Goal: Task Accomplishment & Management: Manage account settings

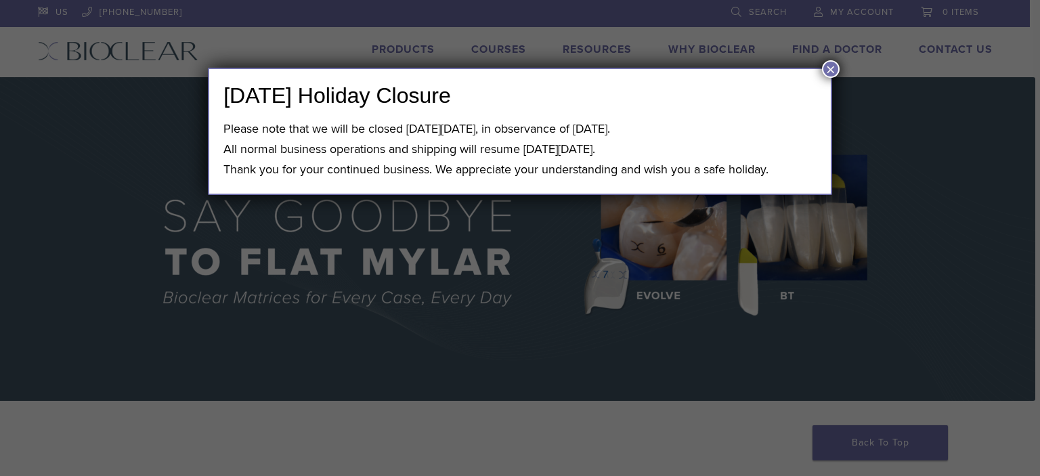
click at [826, 68] on button "×" at bounding box center [831, 69] width 18 height 18
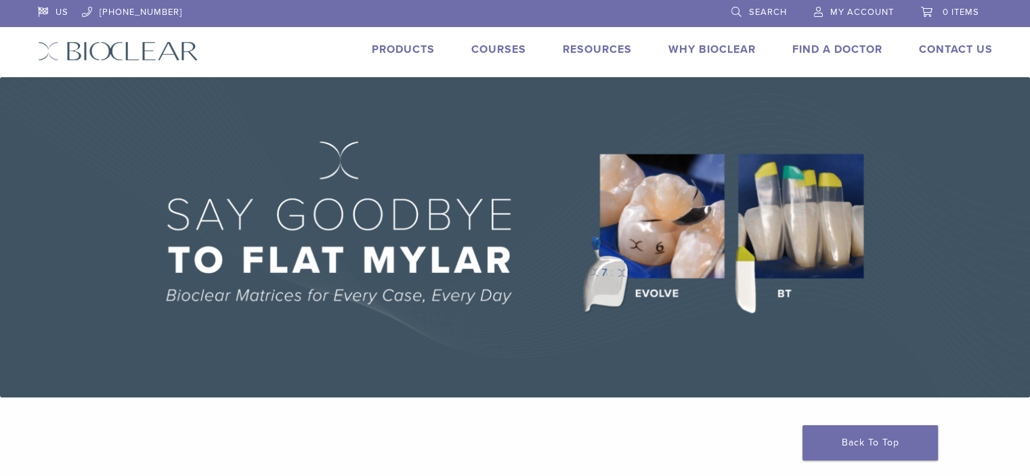
click at [885, 11] on span "My Account" at bounding box center [862, 12] width 64 height 11
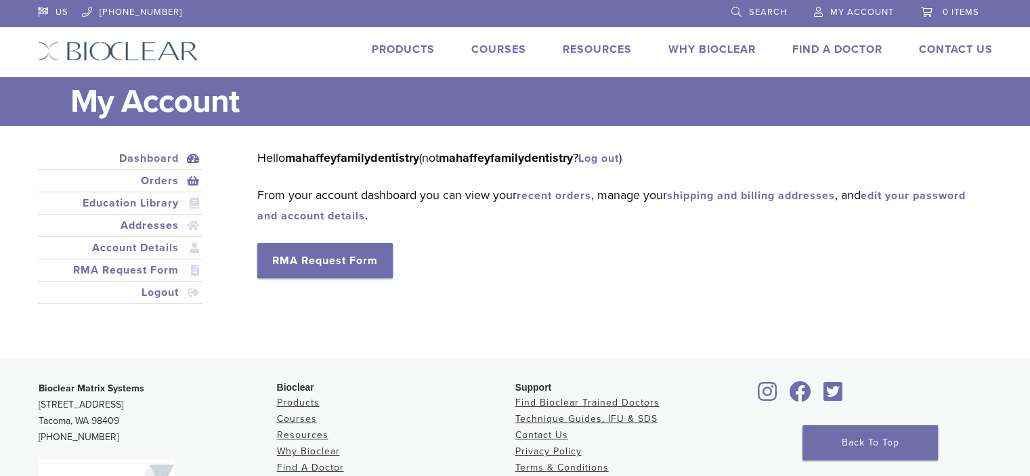
click at [169, 180] on link "Orders" at bounding box center [121, 181] width 160 height 16
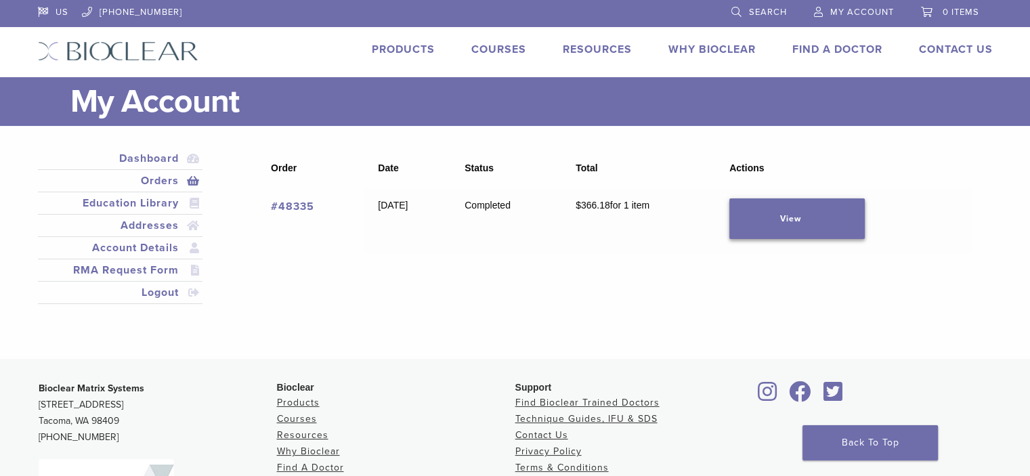
click at [839, 221] on link "View" at bounding box center [796, 218] width 135 height 41
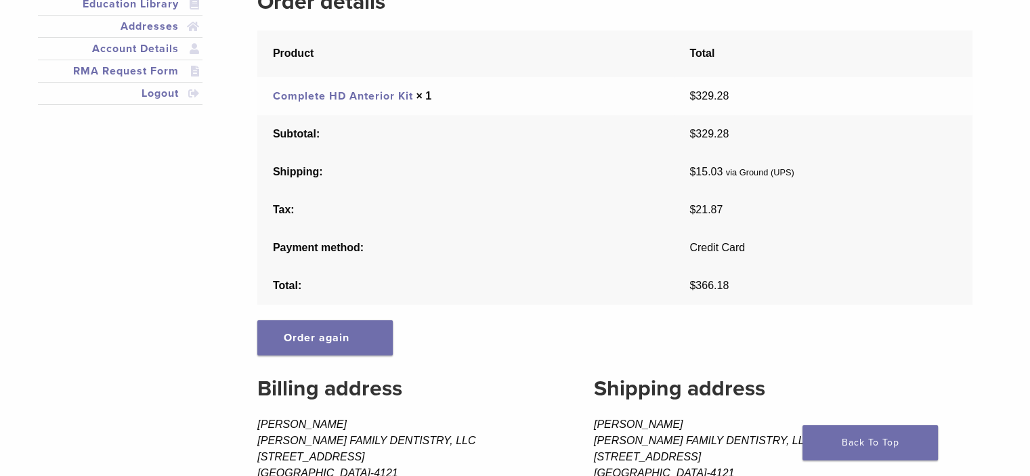
scroll to position [135, 0]
